Goal: Information Seeking & Learning: Learn about a topic

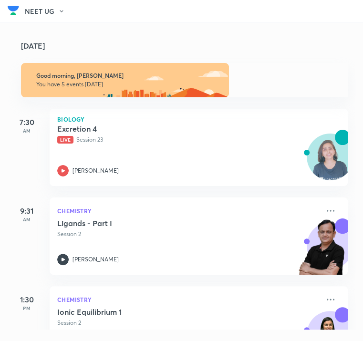
click at [164, 157] on div "Excretion 4 Live Session 23 [PERSON_NAME]" at bounding box center [188, 150] width 262 height 52
click at [69, 177] on icon at bounding box center [62, 170] width 11 height 11
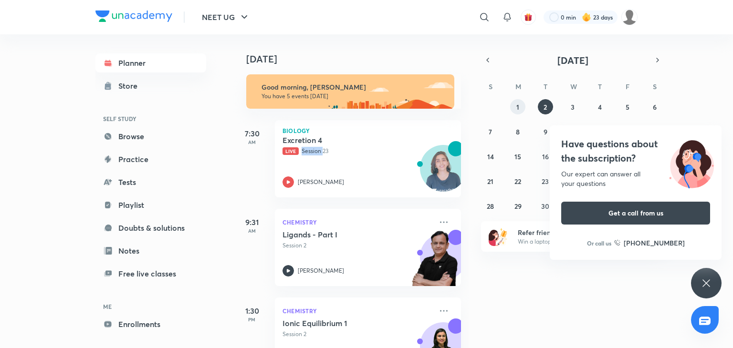
click at [363, 107] on button "1" at bounding box center [517, 106] width 15 height 15
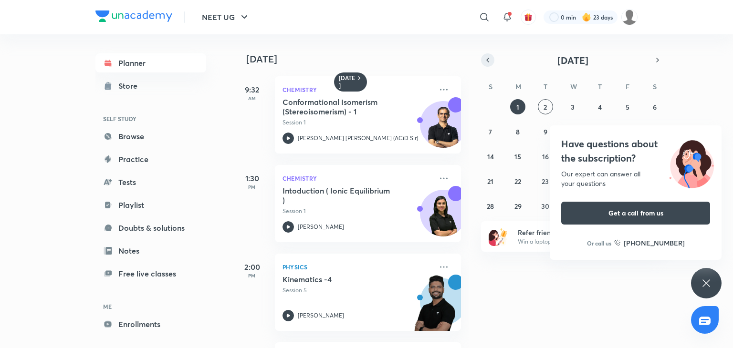
click at [363, 62] on button "button" at bounding box center [487, 59] width 13 height 13
click at [363, 289] on div "Have questions about the subscription? Our expert can answer all your questions…" at bounding box center [706, 283] width 31 height 31
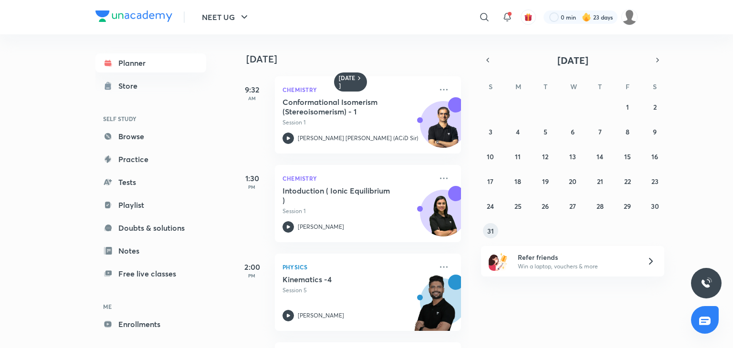
click at [363, 232] on abbr "31" at bounding box center [490, 231] width 7 height 9
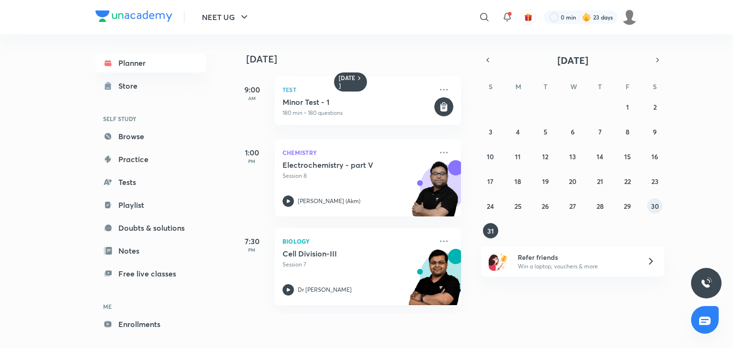
click at [363, 210] on abbr "30" at bounding box center [655, 206] width 8 height 9
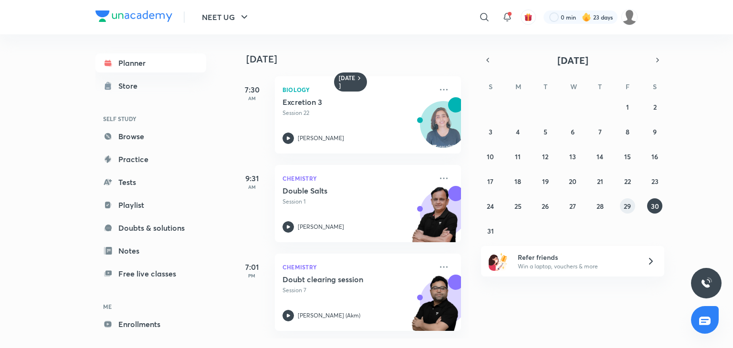
drag, startPoint x: 651, startPoint y: 210, endPoint x: 620, endPoint y: 207, distance: 30.7
click at [363, 207] on div "27 28 29 30 31 1 2 3 4 5 6 7 8 9 10 11 12 13 14 15 16 17 18 19 20 21 22 23 24 2…" at bounding box center [572, 168] width 183 height 139
click at [363, 207] on button "29" at bounding box center [627, 206] width 15 height 15
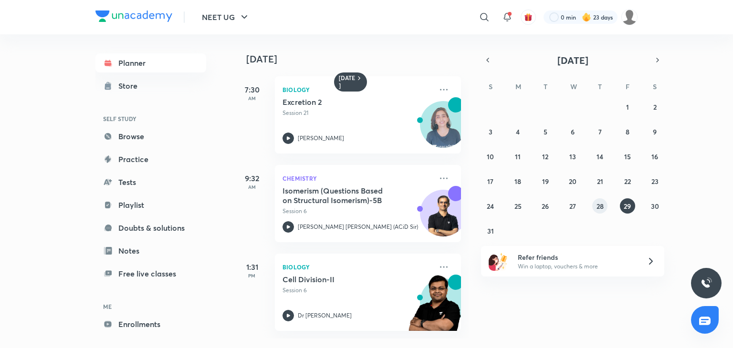
click at [363, 205] on button "28" at bounding box center [599, 206] width 15 height 15
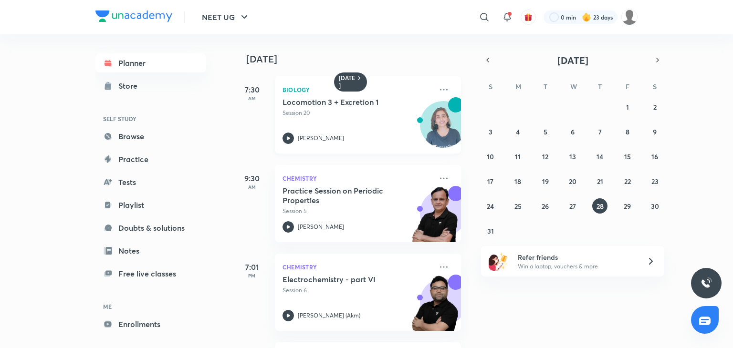
click at [363, 100] on div "Locomotion 3 + Excretion 1 Session 20" at bounding box center [358, 107] width 150 height 20
